Goal: Find contact information: Obtain details needed to contact an individual or organization

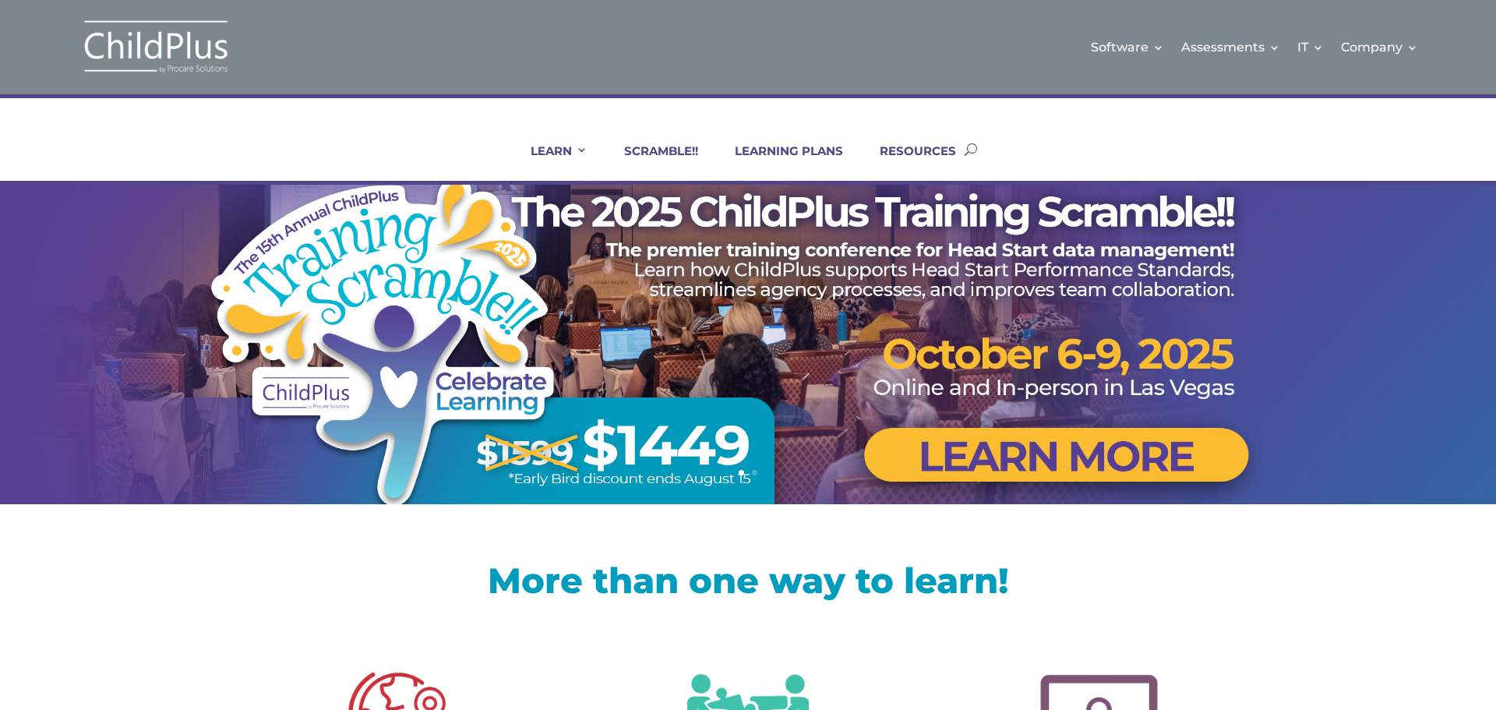
click at [945, 152] on link "RESOURCES" at bounding box center [908, 161] width 96 height 37
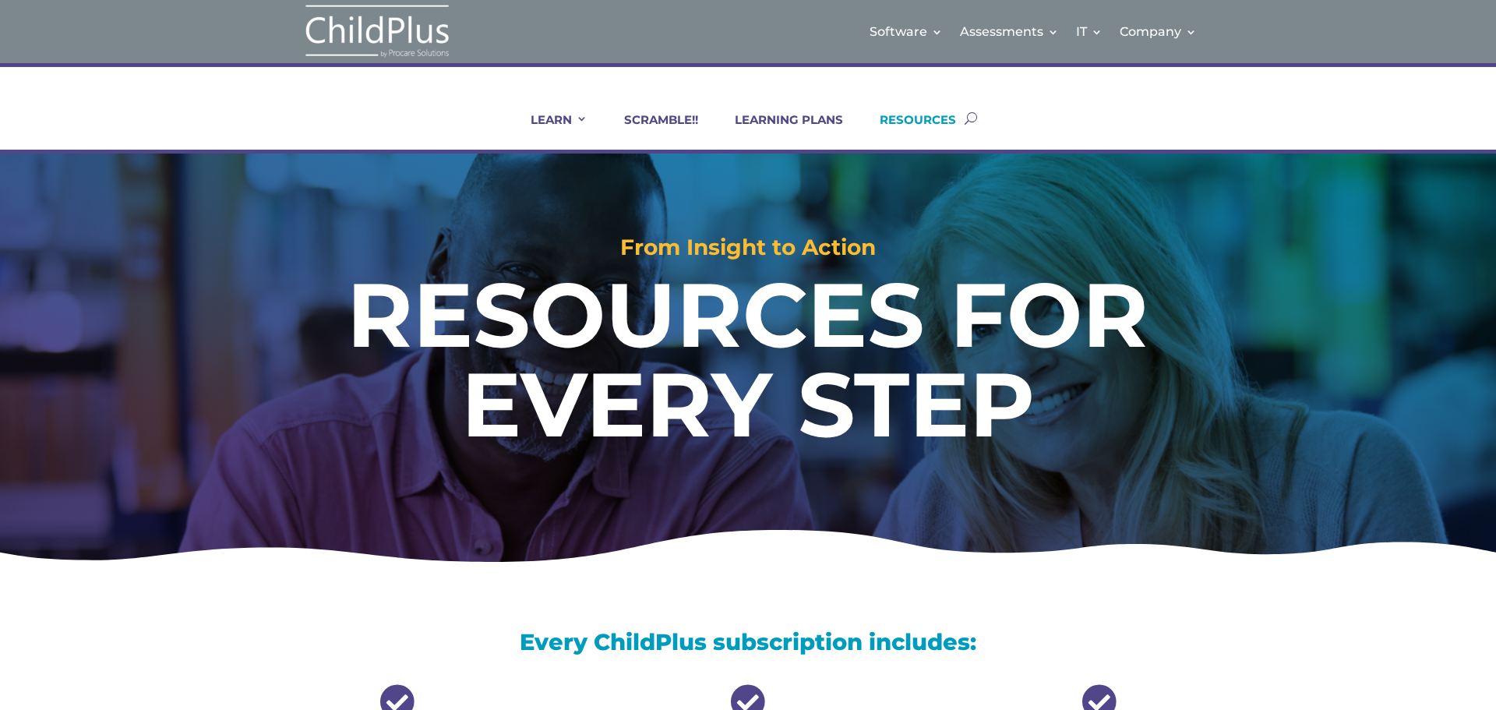
scroll to position [831, 0]
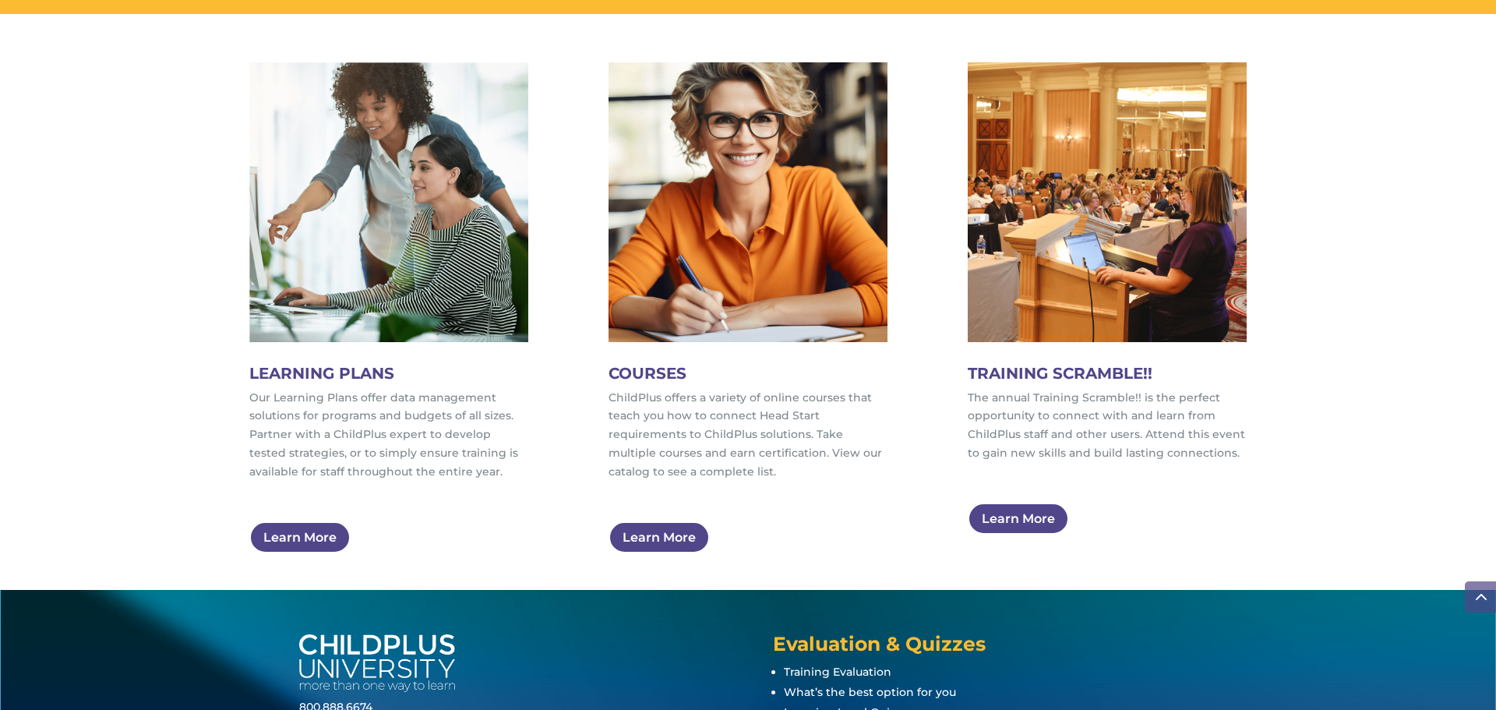
click at [1486, 595] on span at bounding box center [1480, 596] width 31 height 31
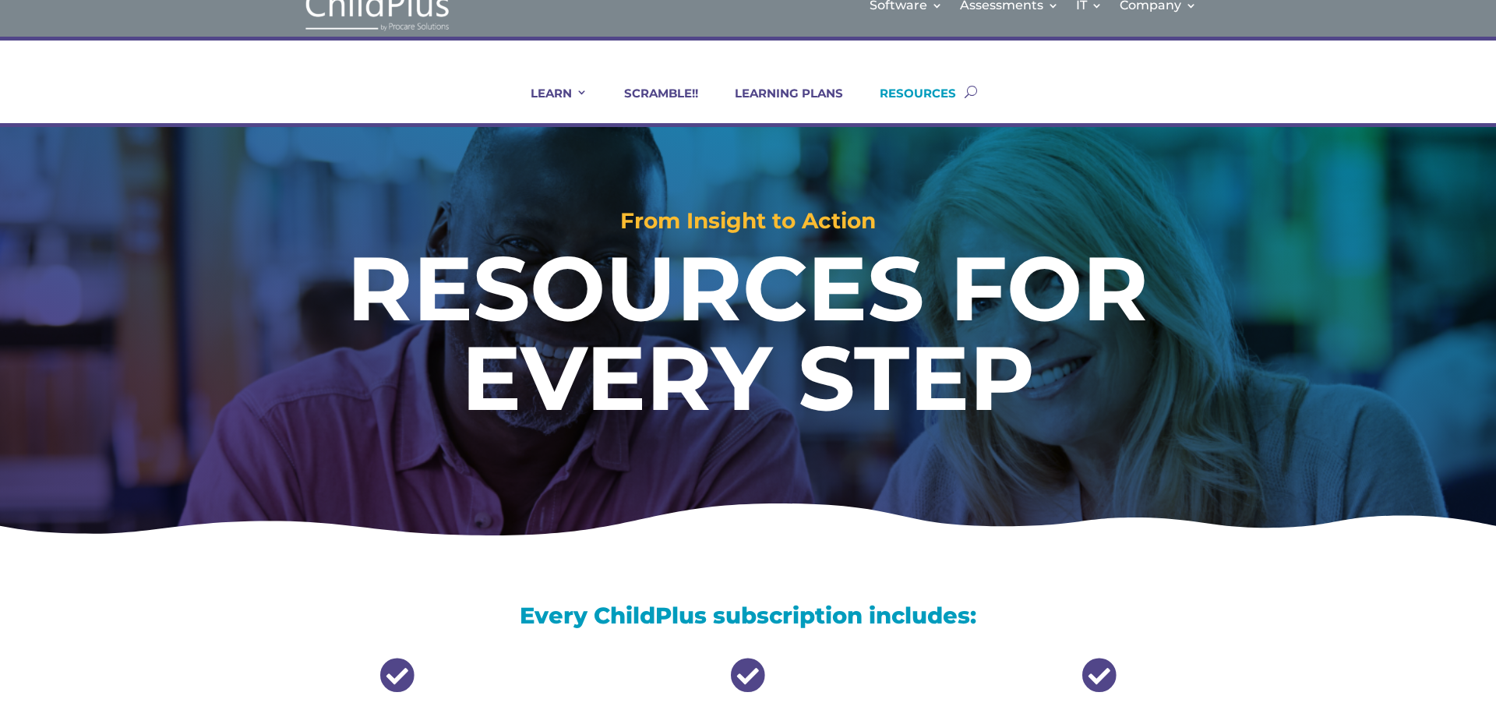
scroll to position [26, 0]
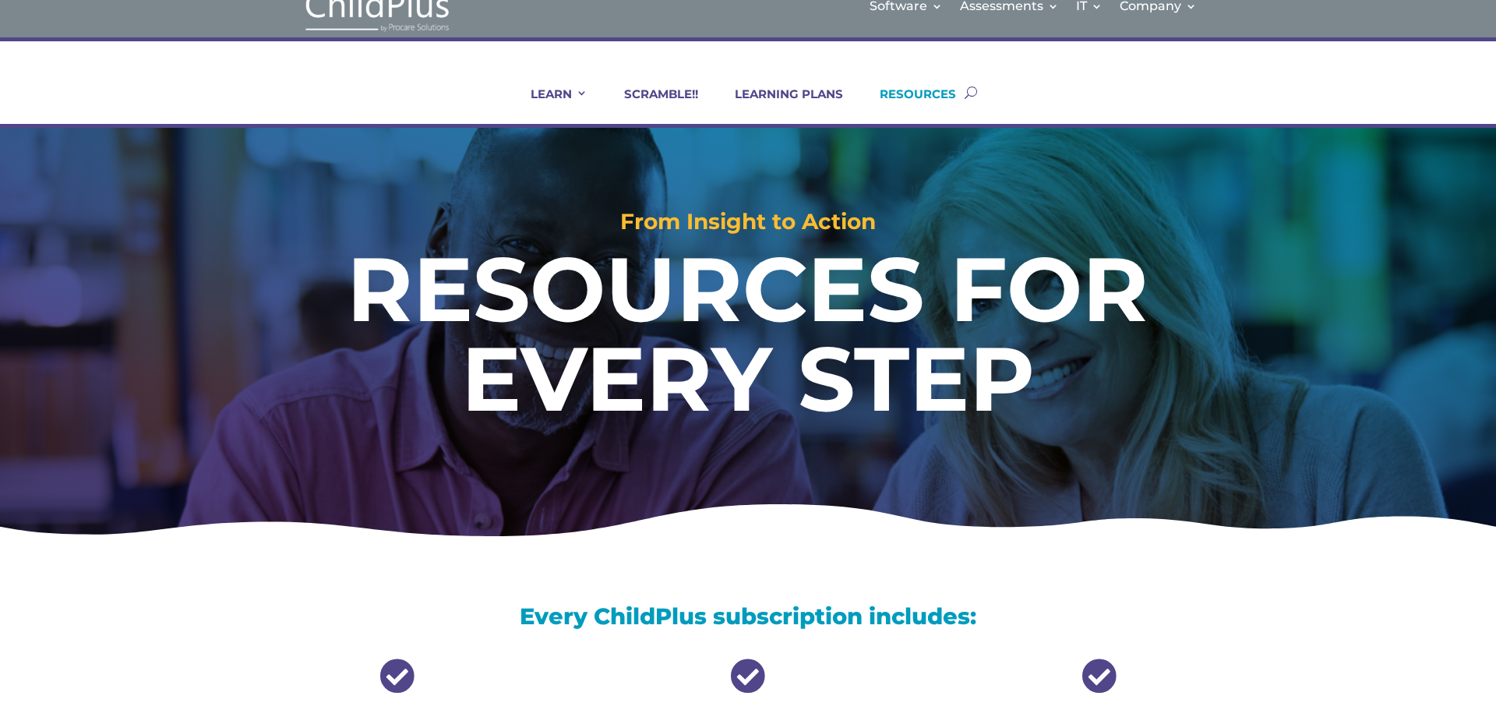
click at [1181, 109] on link "Contact Us" at bounding box center [1205, 115] width 156 height 24
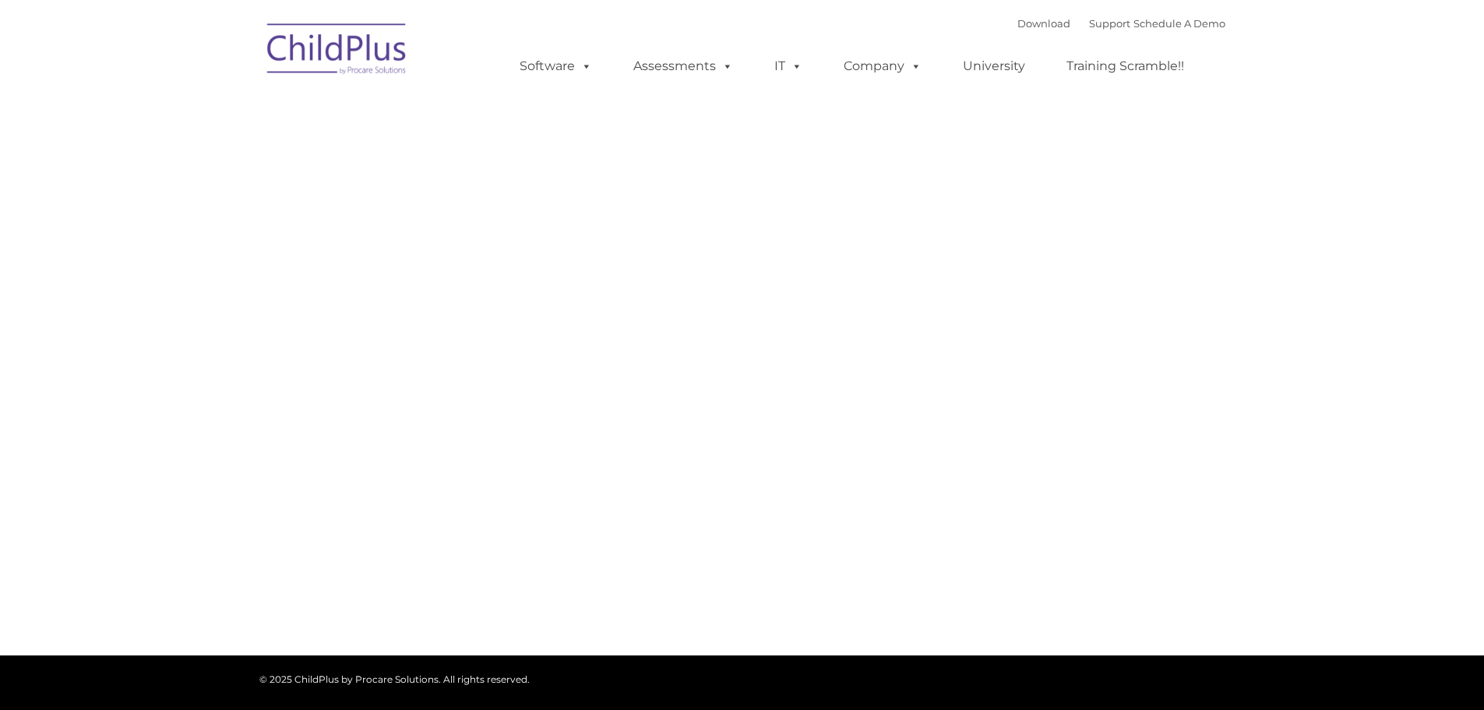
type input ""
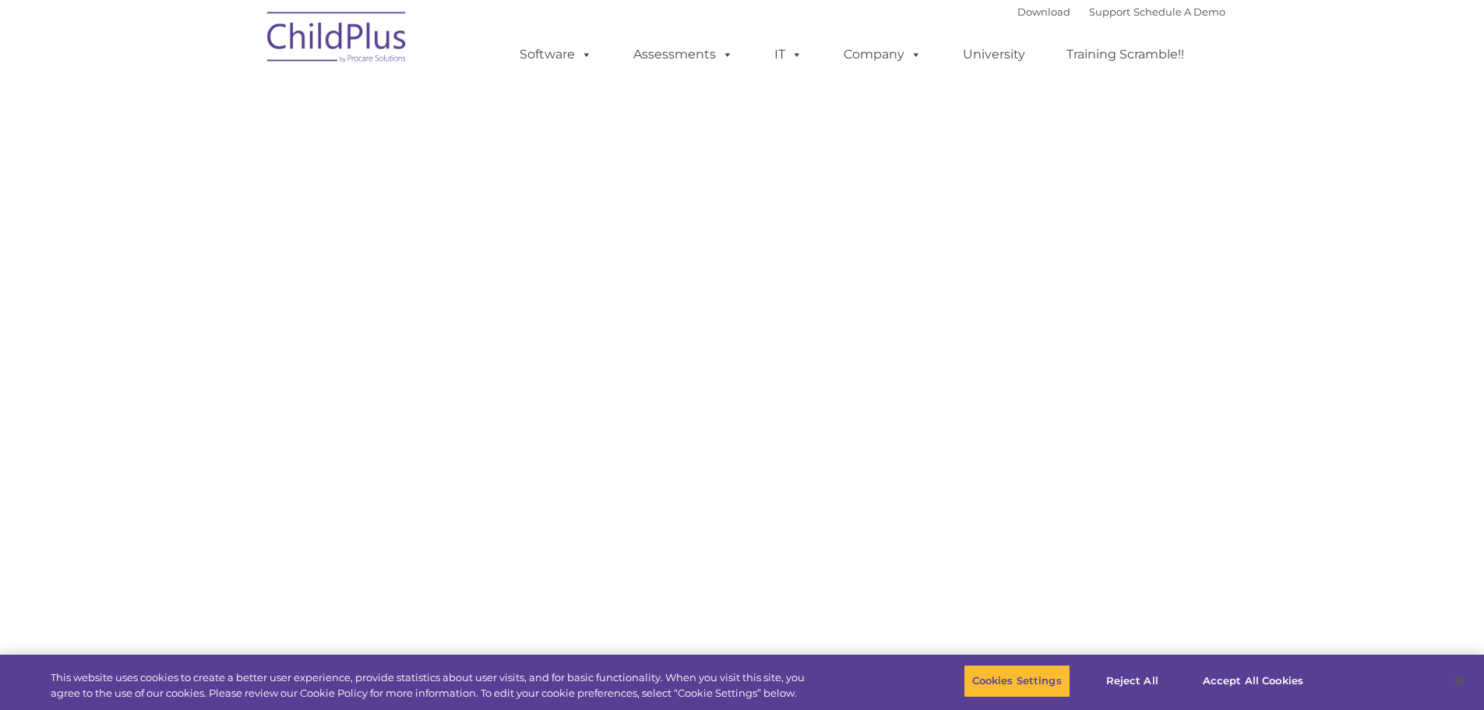
scroll to position [71, 0]
select select "MEDIUM"
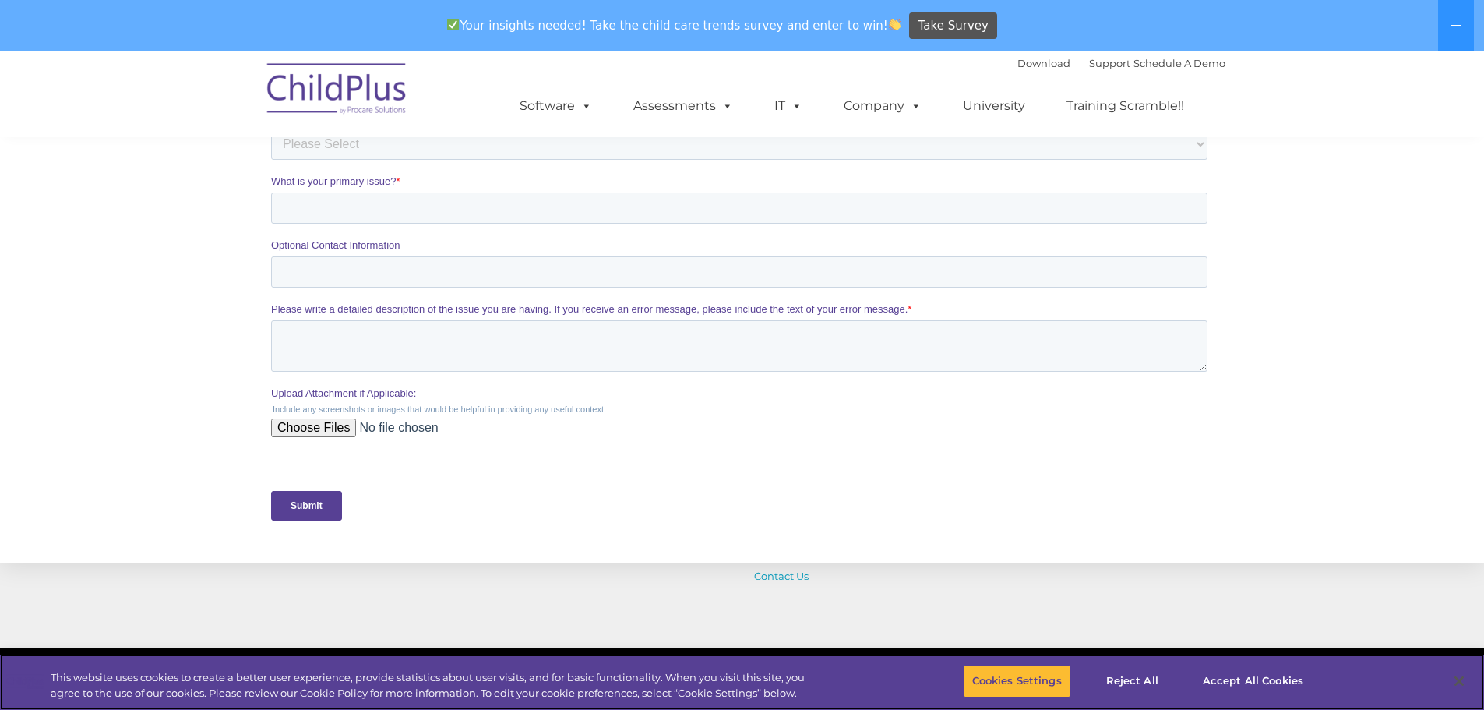
scroll to position [78, 0]
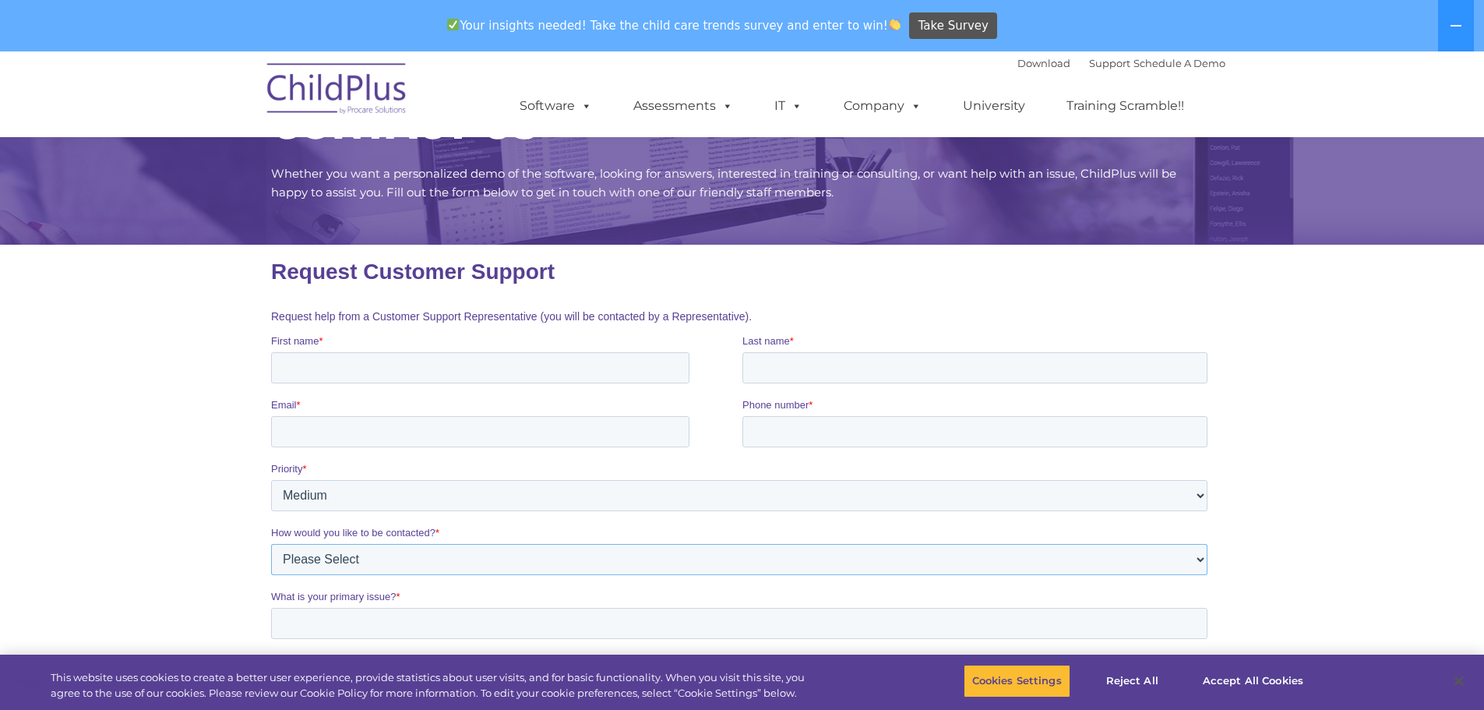
click at [978, 565] on select "Please Select Phone Email" at bounding box center [738, 559] width 937 height 31
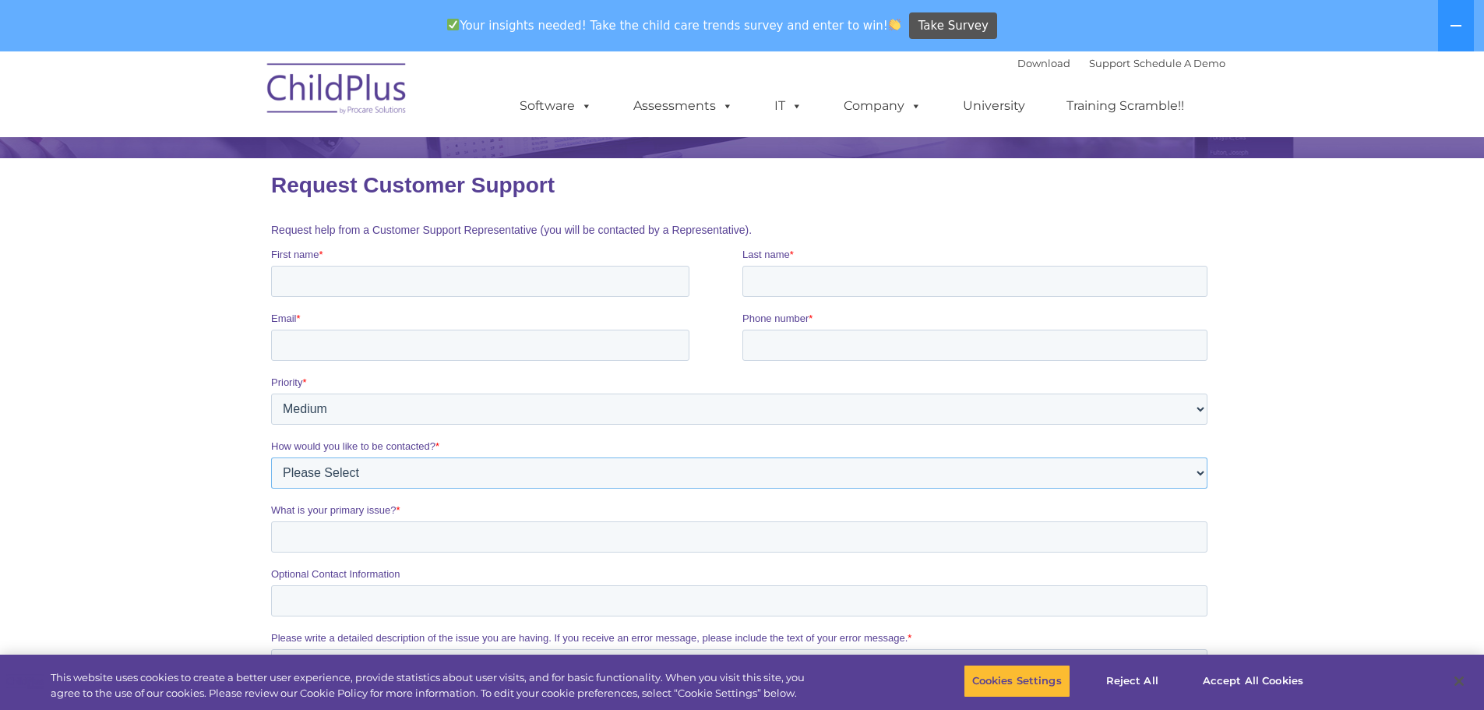
scroll to position [0, 0]
